Goal: Use online tool/utility: Utilize a website feature to perform a specific function

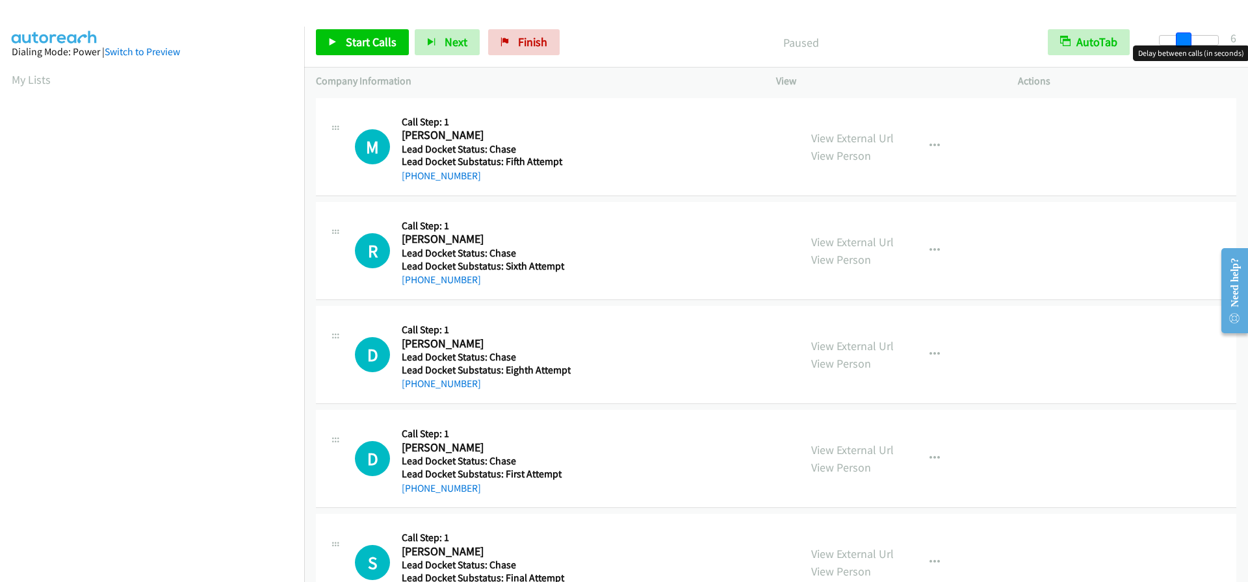
drag, startPoint x: 1155, startPoint y: 36, endPoint x: 1177, endPoint y: 34, distance: 21.5
click at [1177, 34] on span at bounding box center [1183, 40] width 16 height 16
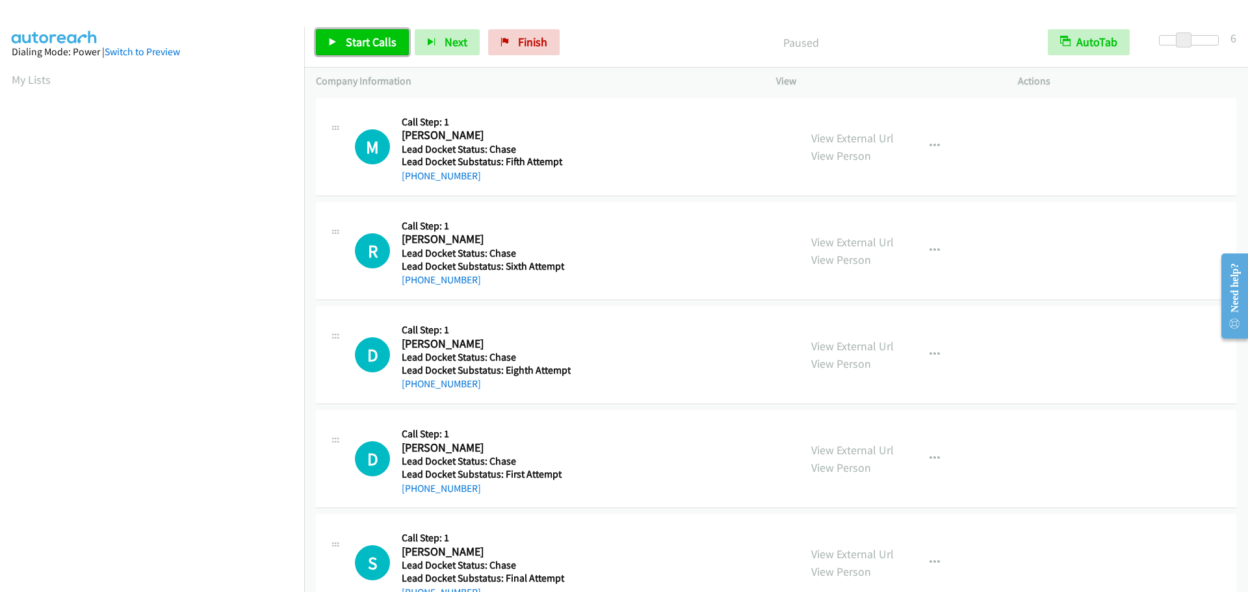
click at [377, 37] on span "Start Calls" at bounding box center [371, 41] width 51 height 15
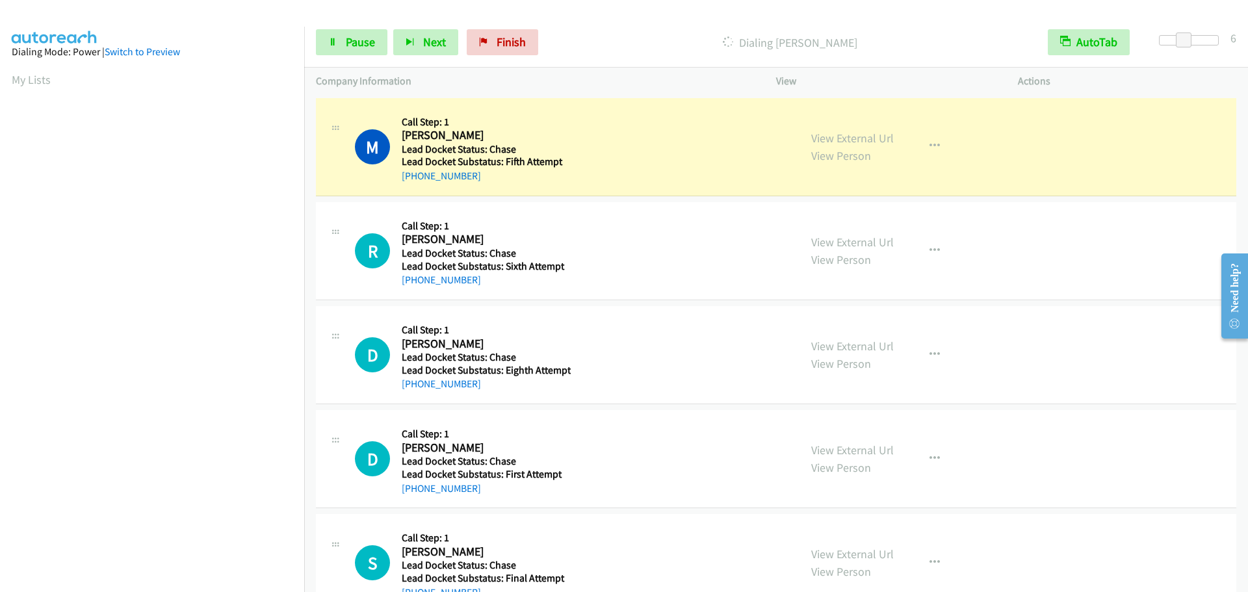
scroll to position [136, 0]
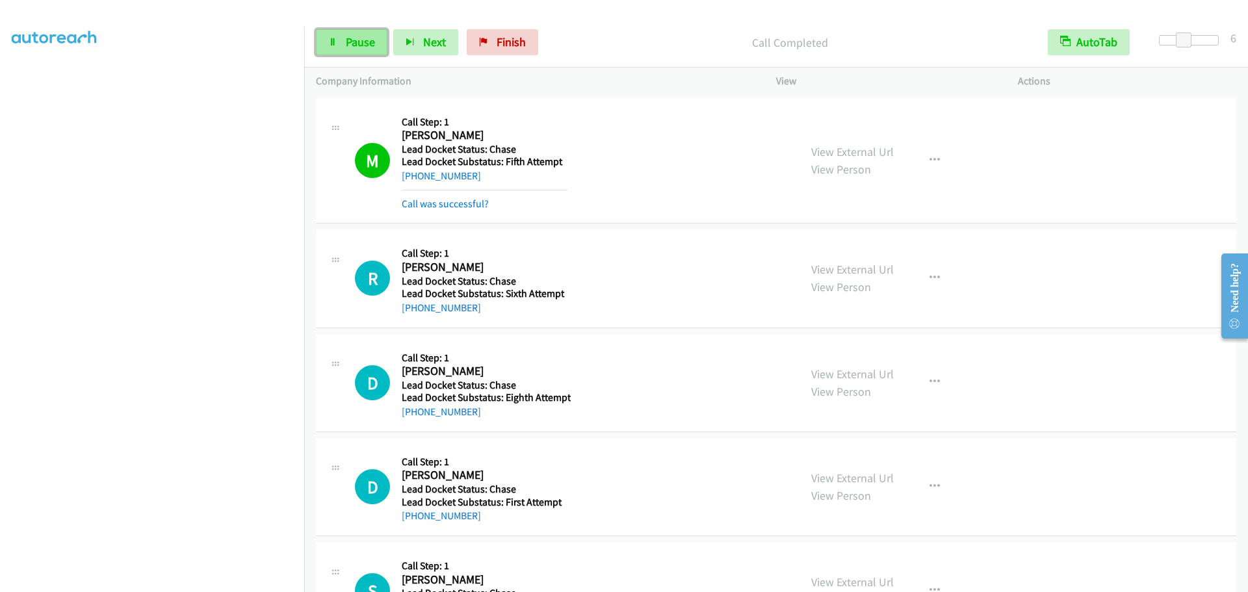
click at [373, 35] on link "Pause" at bounding box center [351, 42] width 71 height 26
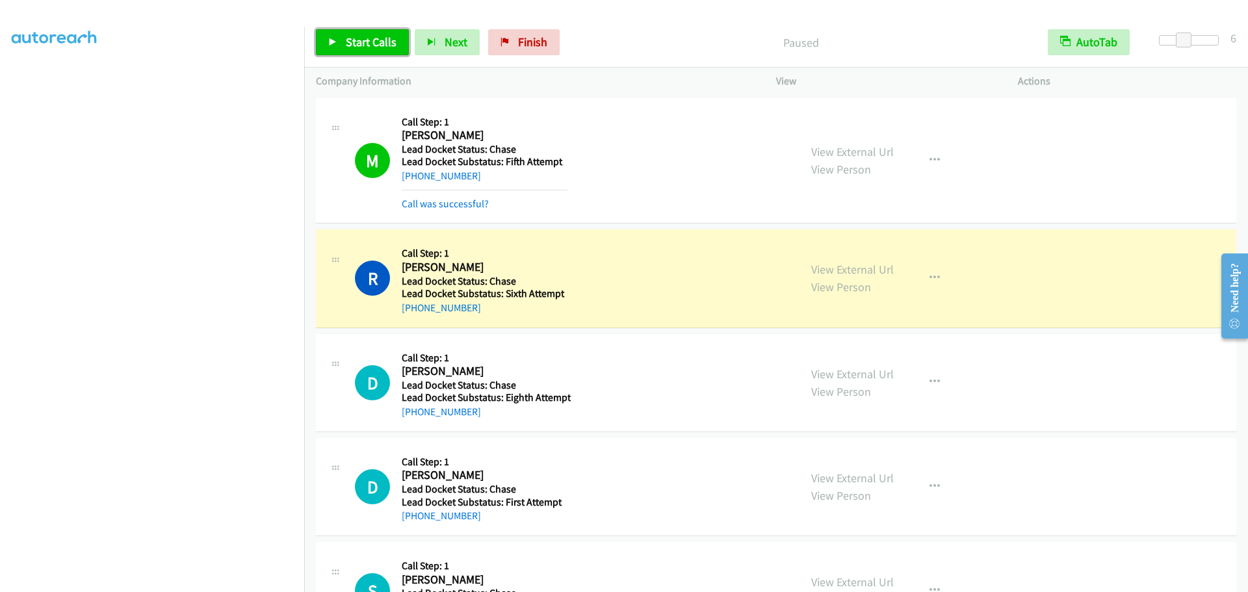
click at [357, 38] on span "Start Calls" at bounding box center [371, 41] width 51 height 15
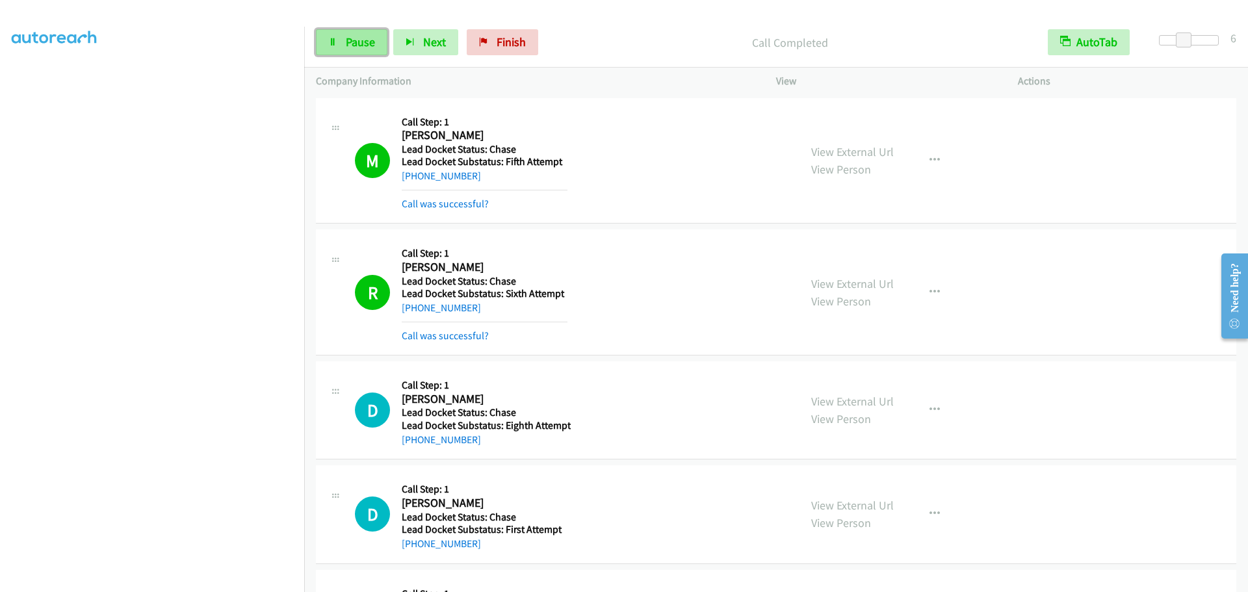
click at [364, 35] on span "Pause" at bounding box center [360, 41] width 29 height 15
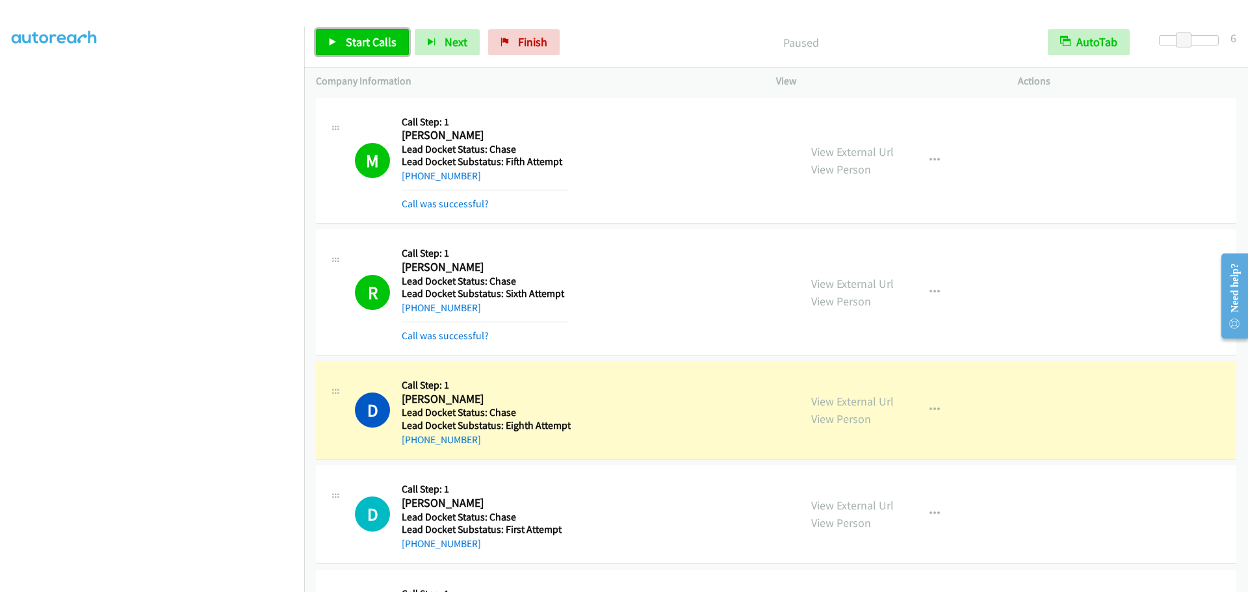
click at [391, 47] on span "Start Calls" at bounding box center [371, 41] width 51 height 15
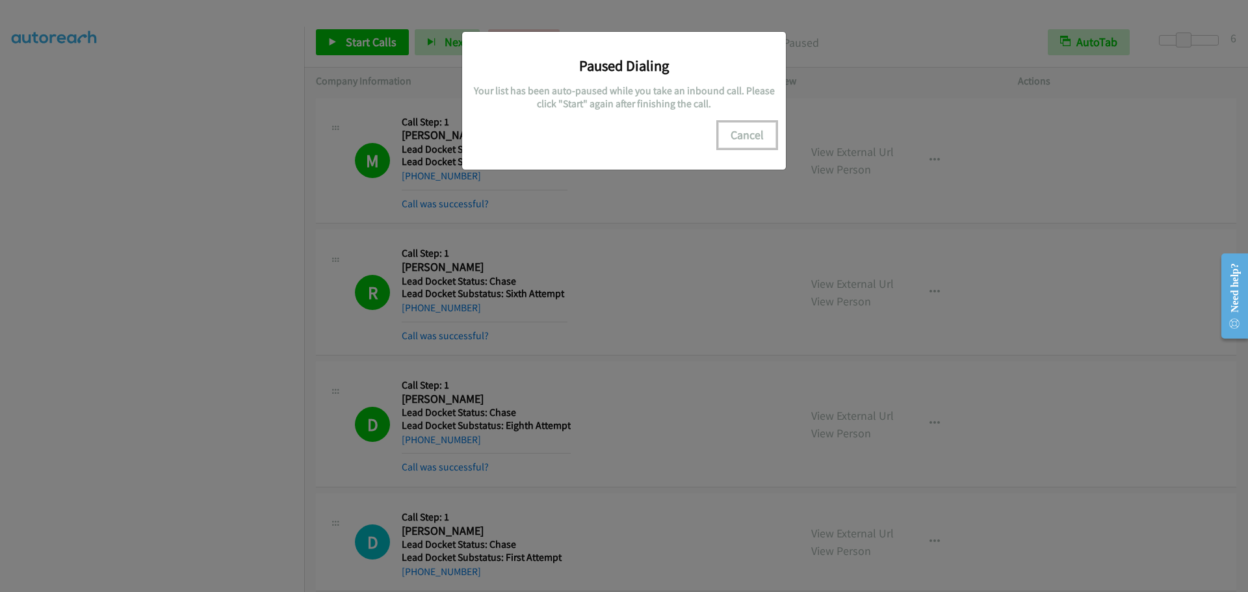
click at [745, 134] on button "Cancel" at bounding box center [747, 135] width 58 height 26
click at [764, 133] on button "Cancel" at bounding box center [747, 135] width 58 height 26
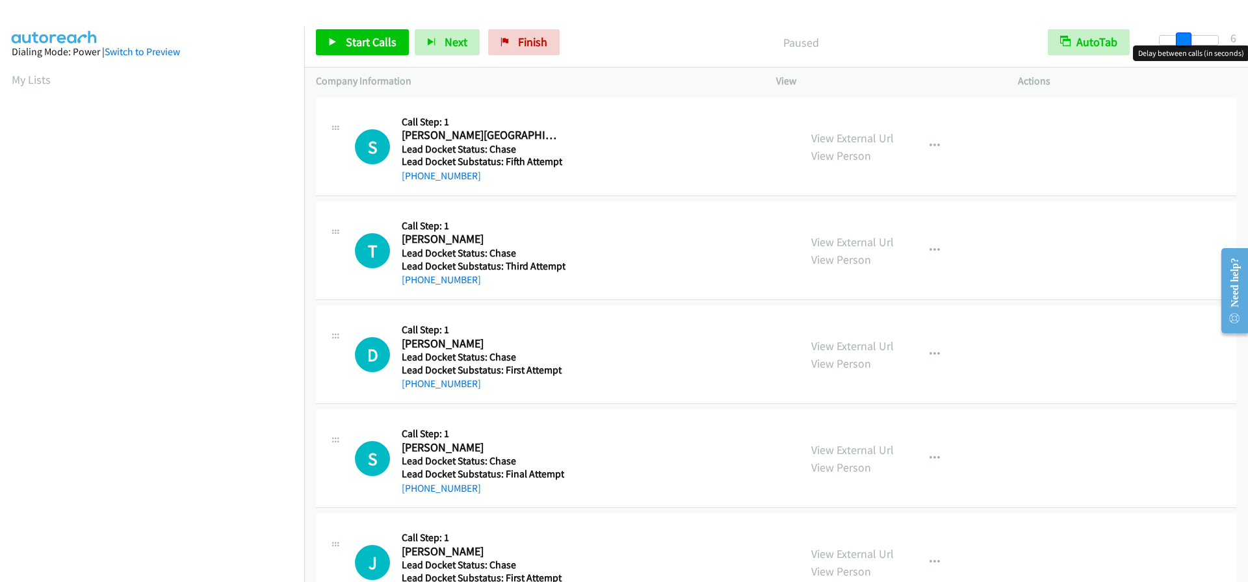
drag, startPoint x: 1156, startPoint y: 38, endPoint x: 1180, endPoint y: 43, distance: 24.6
click at [1180, 43] on span at bounding box center [1183, 40] width 16 height 16
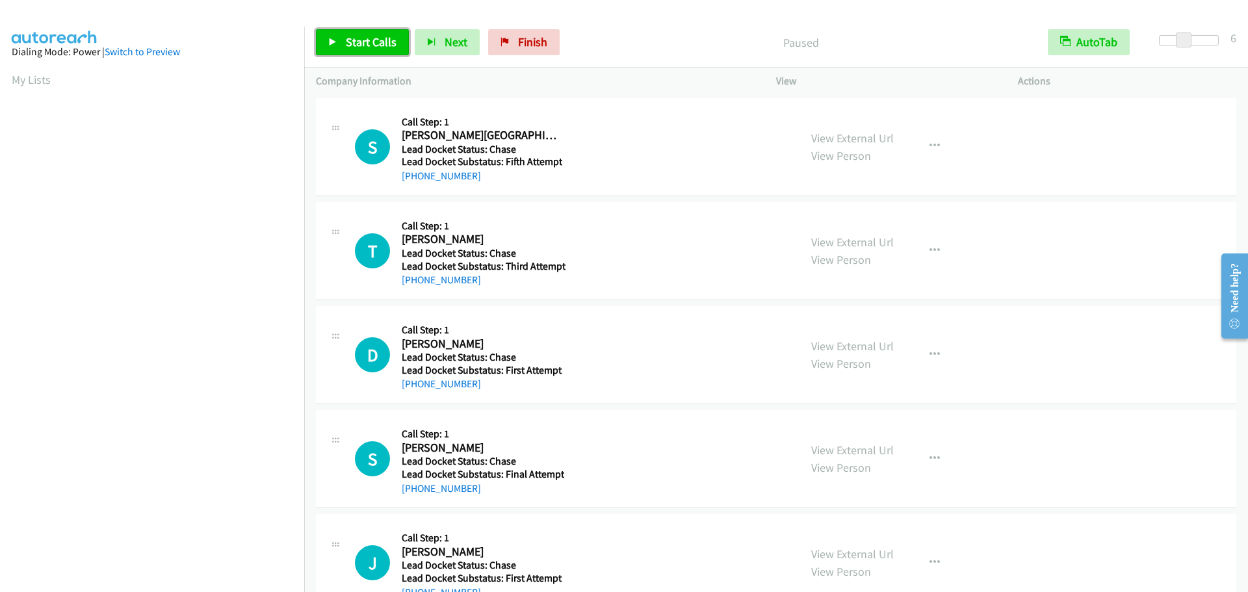
click at [391, 44] on span "Start Calls" at bounding box center [371, 41] width 51 height 15
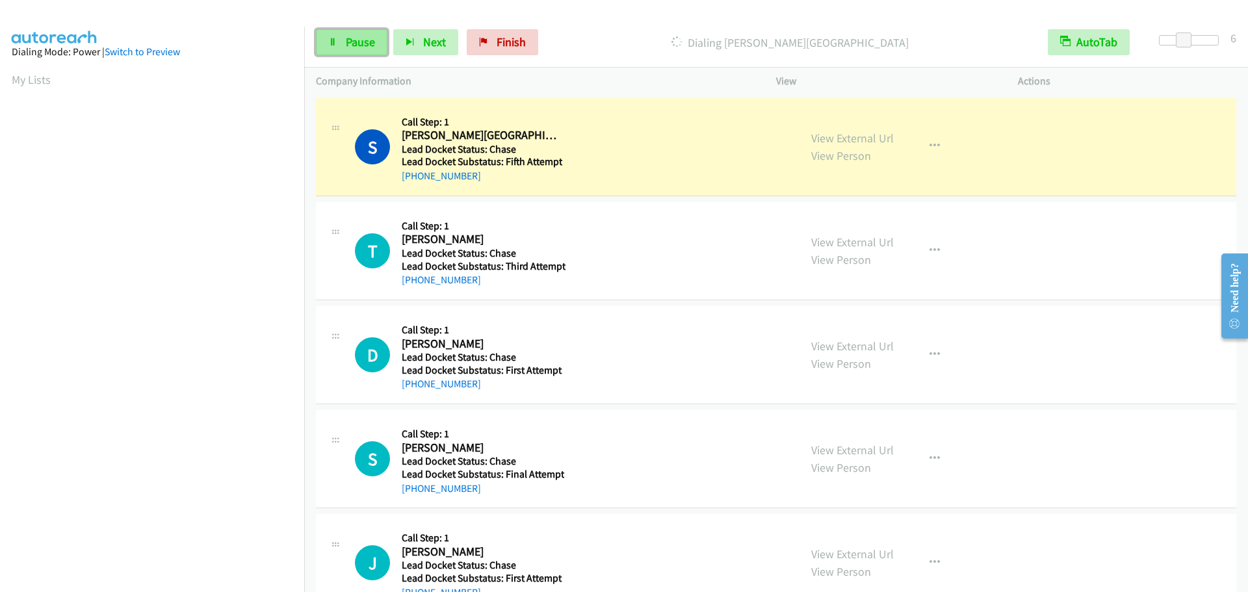
click at [363, 42] on span "Pause" at bounding box center [360, 41] width 29 height 15
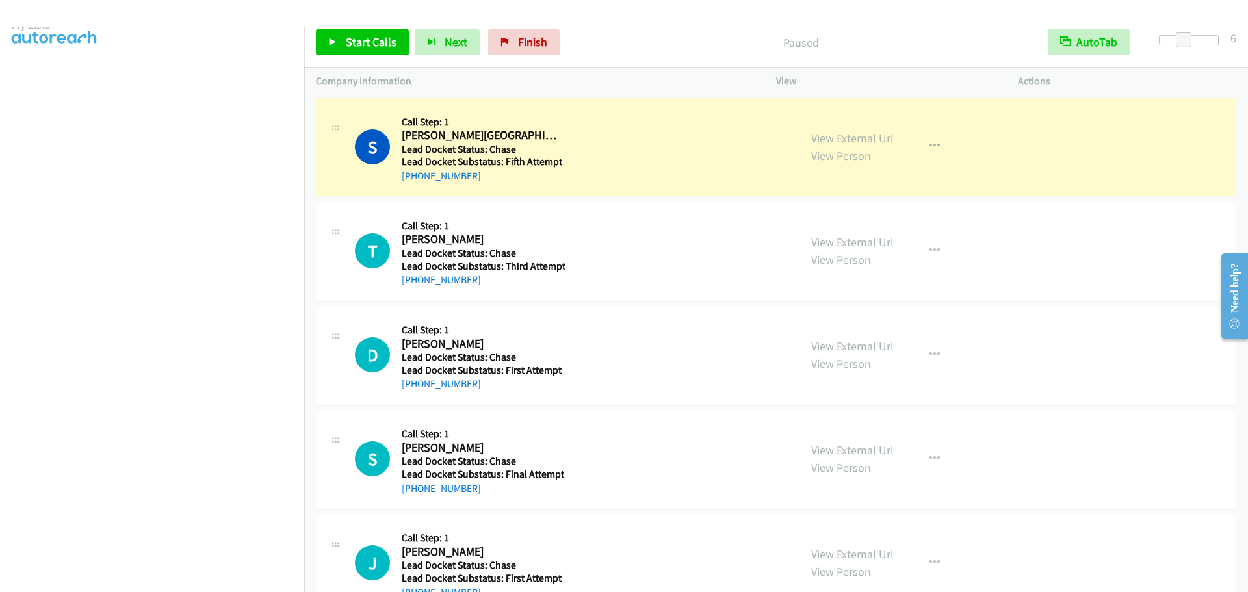
scroll to position [136, 0]
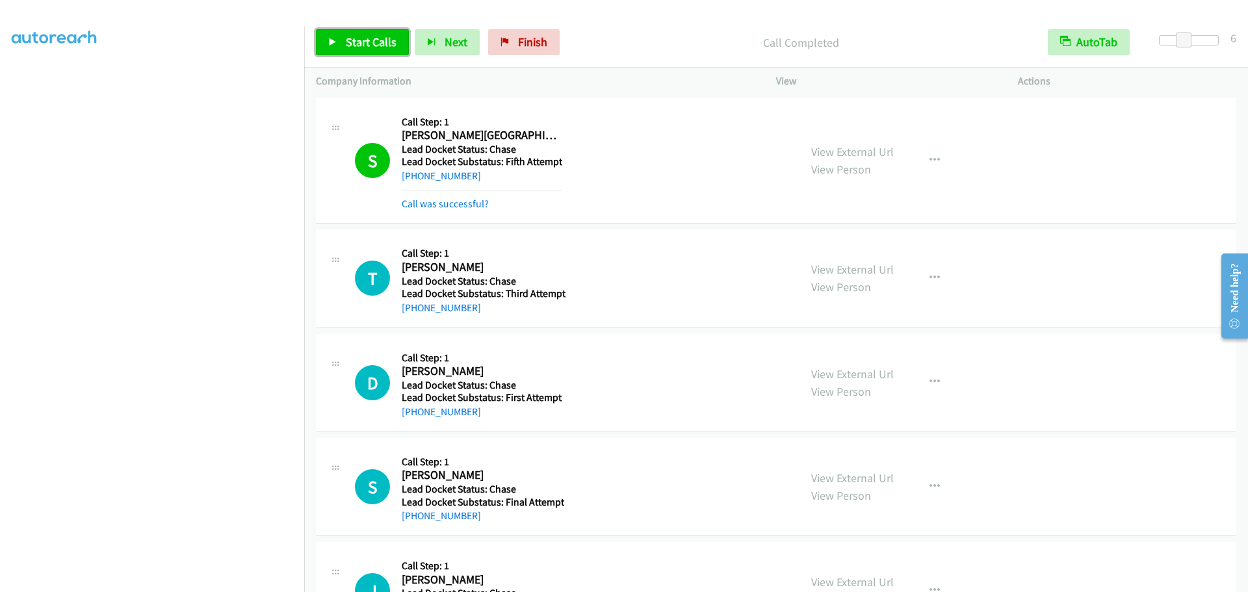
click at [369, 41] on span "Start Calls" at bounding box center [371, 41] width 51 height 15
